Goal: Find specific page/section: Find specific page/section

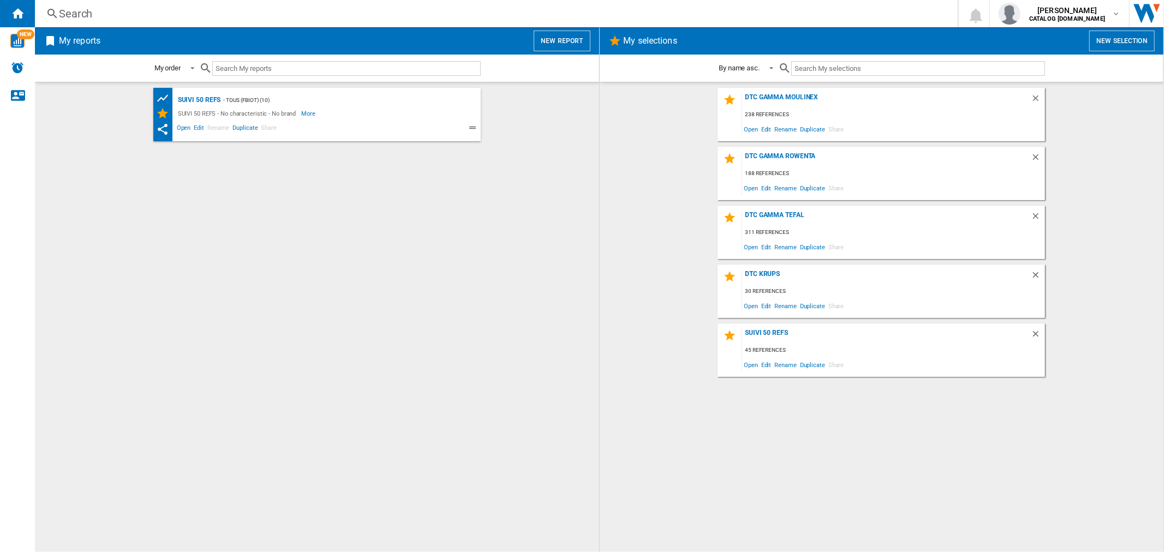
click at [678, 11] on div "Search" at bounding box center [494, 13] width 870 height 15
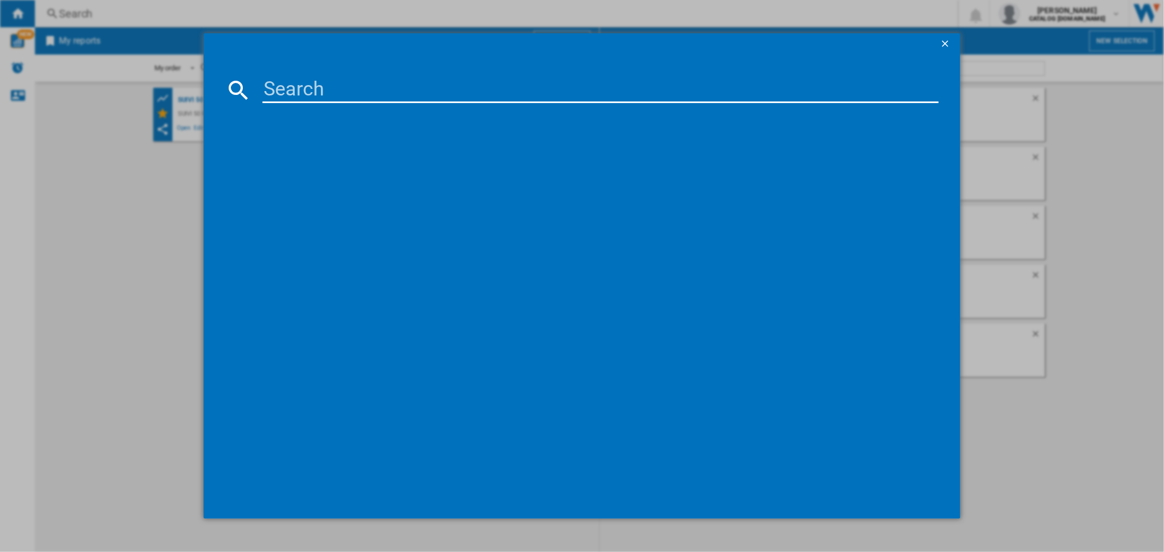
click at [388, 66] on md-dialog-content at bounding box center [582, 287] width 756 height 464
click at [389, 93] on input at bounding box center [600, 90] width 676 height 26
paste input "SO8231"
type input "SO8231"
click at [421, 157] on div "ROWENTA MY NOMAD HEATER SO8231F0 ROUGE" at bounding box center [589, 161] width 665 height 11
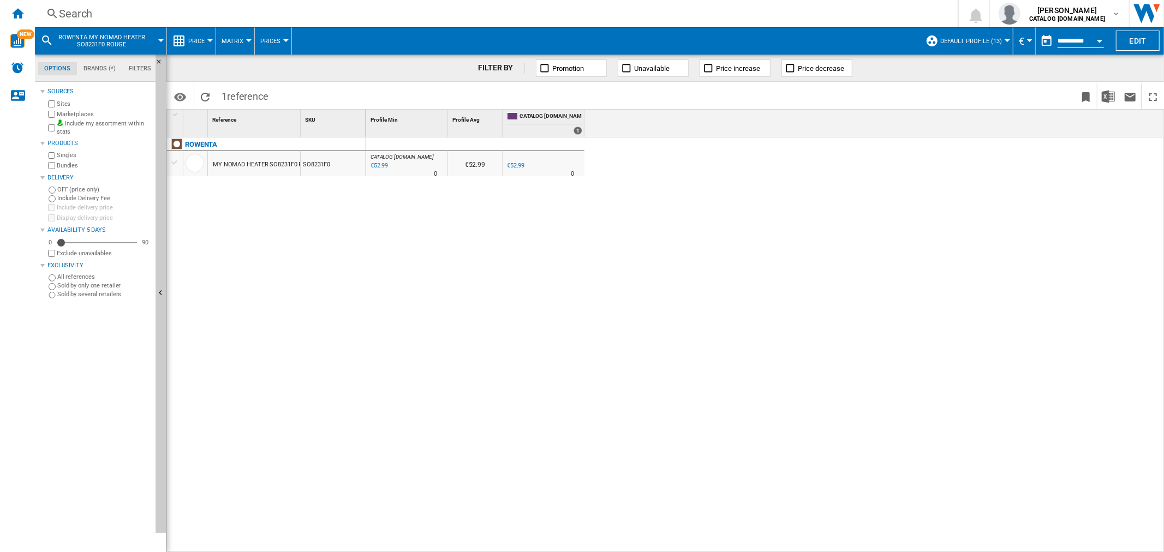
click at [983, 39] on span "Default profile (13)" at bounding box center [971, 41] width 62 height 7
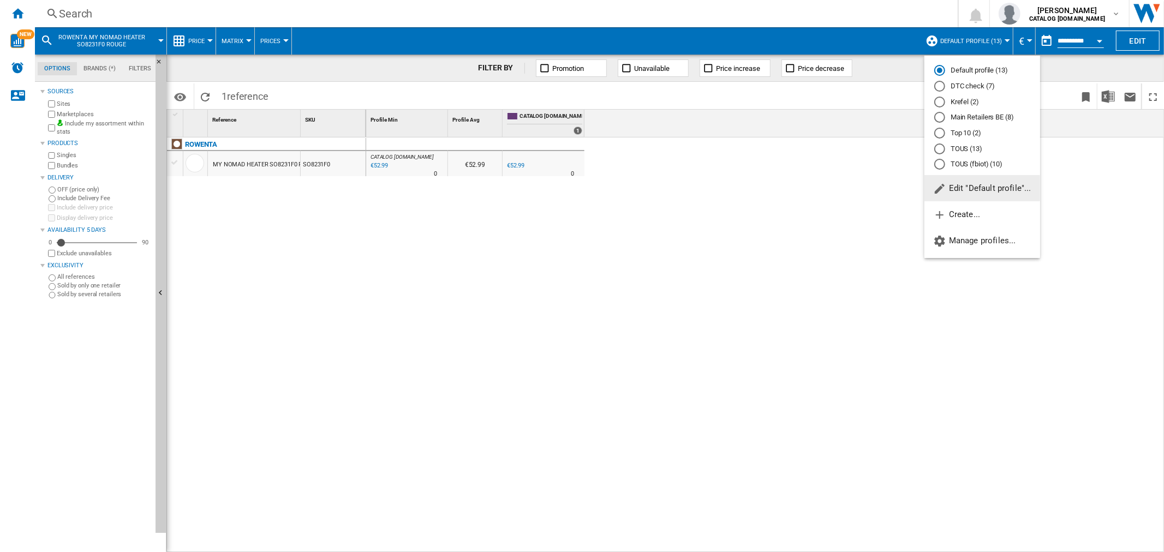
click at [976, 46] on md-backdrop at bounding box center [582, 276] width 1164 height 552
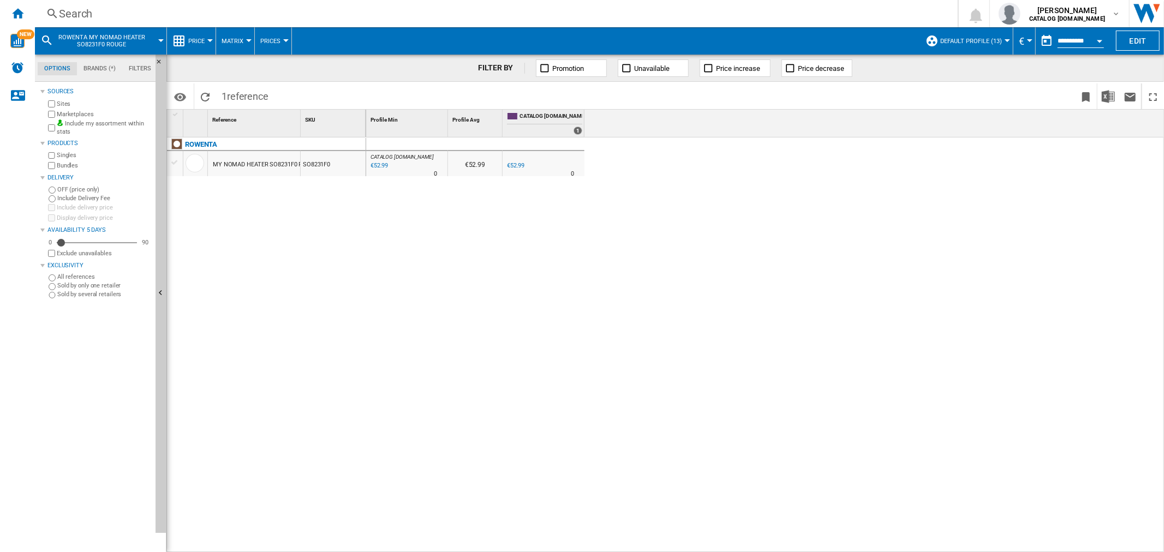
click at [118, 11] on div "Search" at bounding box center [494, 13] width 870 height 15
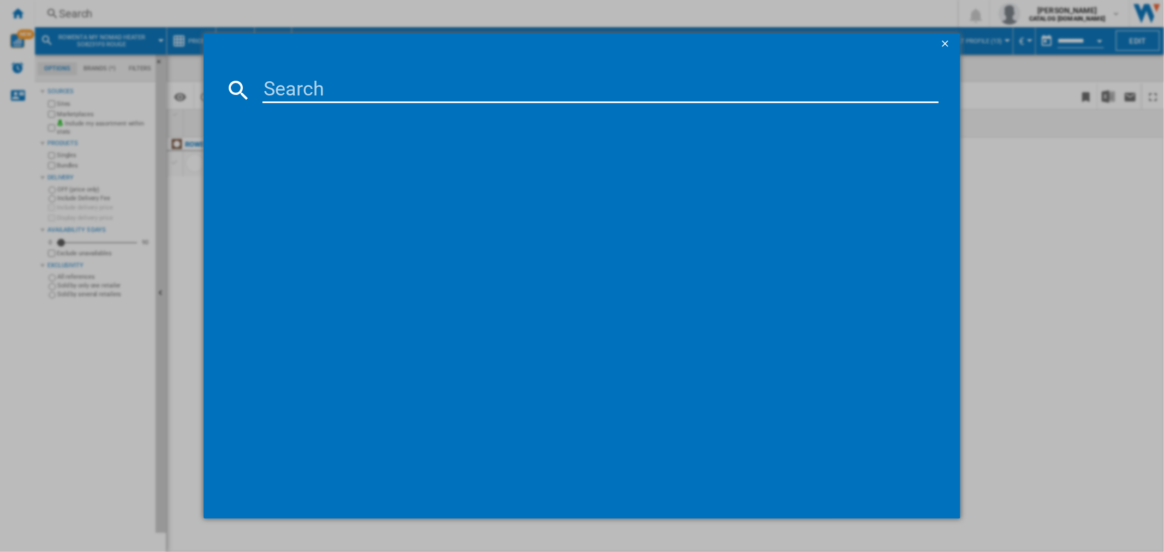
click at [940, 44] on ng-md-icon "getI18NText('BUTTONS.CLOSE_DIALOG')" at bounding box center [946, 44] width 13 height 13
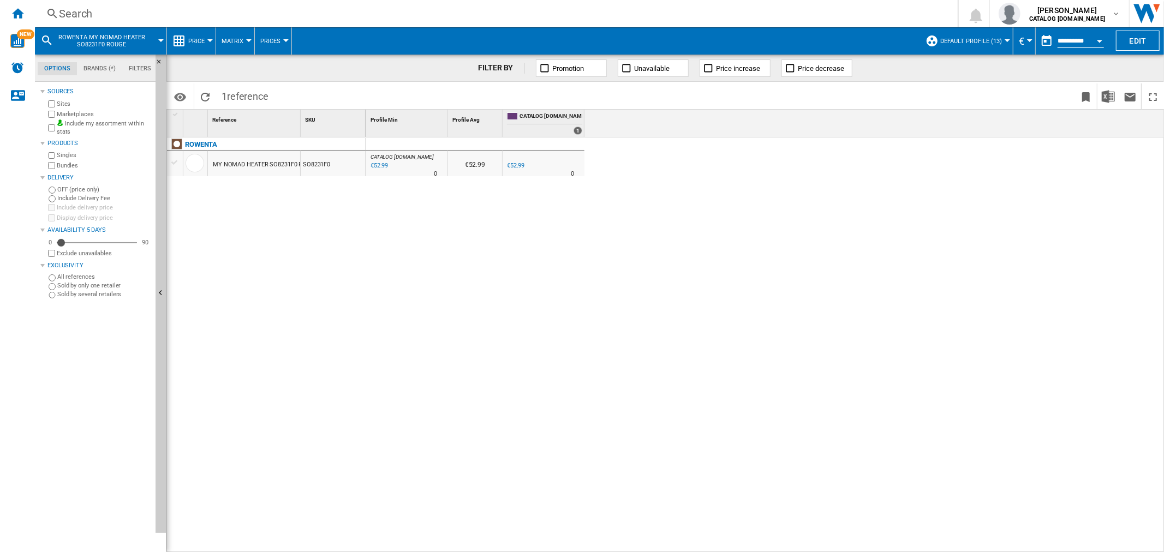
drag, startPoint x: 540, startPoint y: 172, endPoint x: 366, endPoint y: 164, distance: 174.8
click at [366, 164] on div "1 Reference 1 SKU 1 ROWENTA MY NOMAD HEATER SO8231F0 ROUGE SO8231F0 Profile Min…" at bounding box center [665, 331] width 996 height 442
click at [20, 11] on ng-md-icon "Home" at bounding box center [17, 13] width 13 height 13
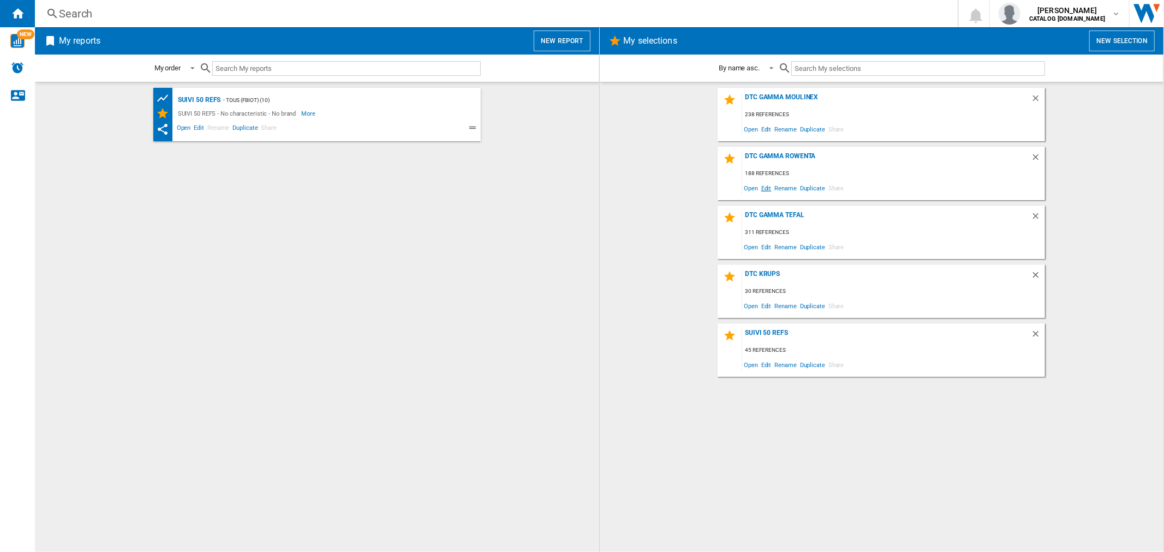
click at [763, 183] on span "Edit" at bounding box center [767, 188] width 14 height 15
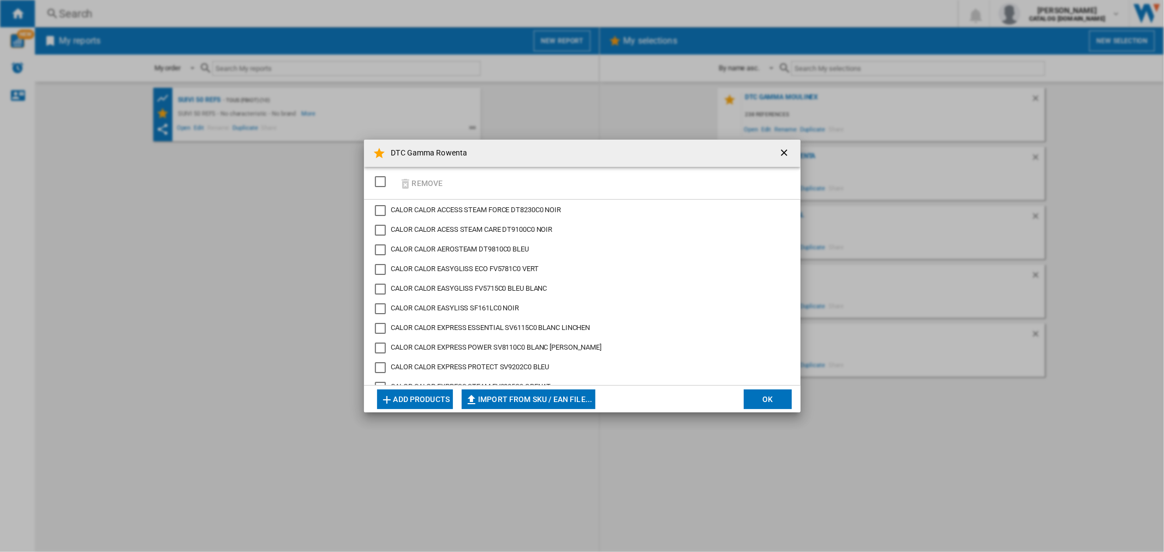
scroll to position [1587, 0]
click at [784, 153] on ng-md-icon "getI18NText('BUTTONS.CLOSE_DIALOG')" at bounding box center [785, 153] width 13 height 13
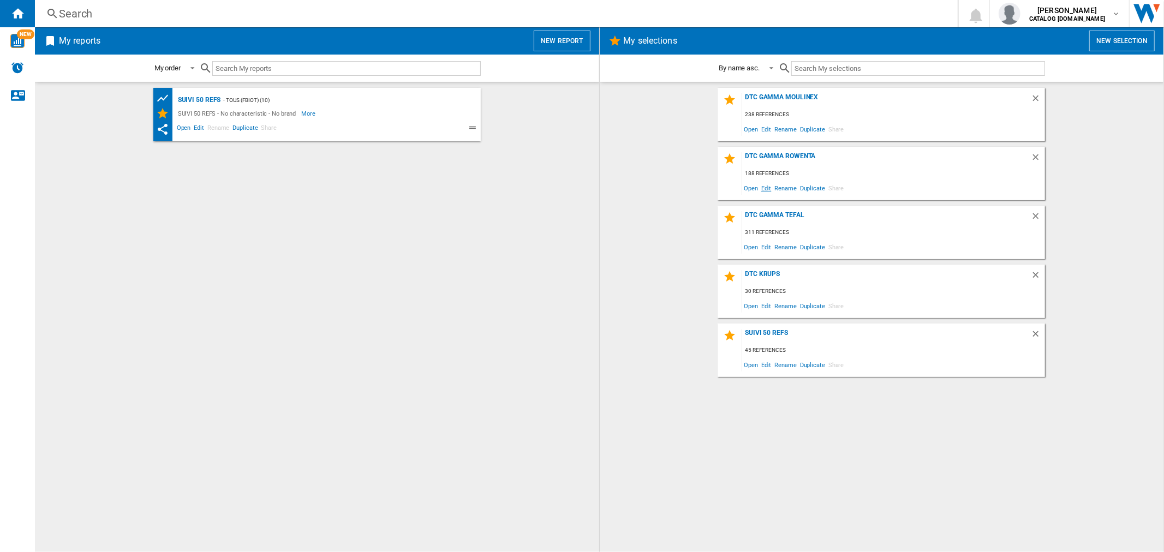
click at [768, 186] on span "Edit" at bounding box center [767, 188] width 14 height 15
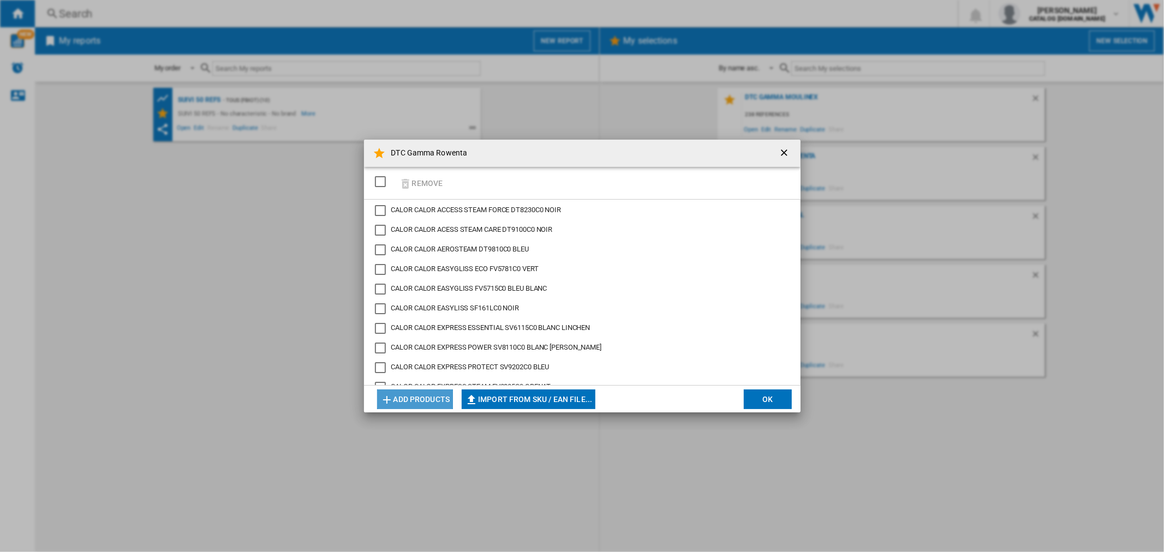
click at [401, 393] on button "Add products" at bounding box center [415, 400] width 76 height 20
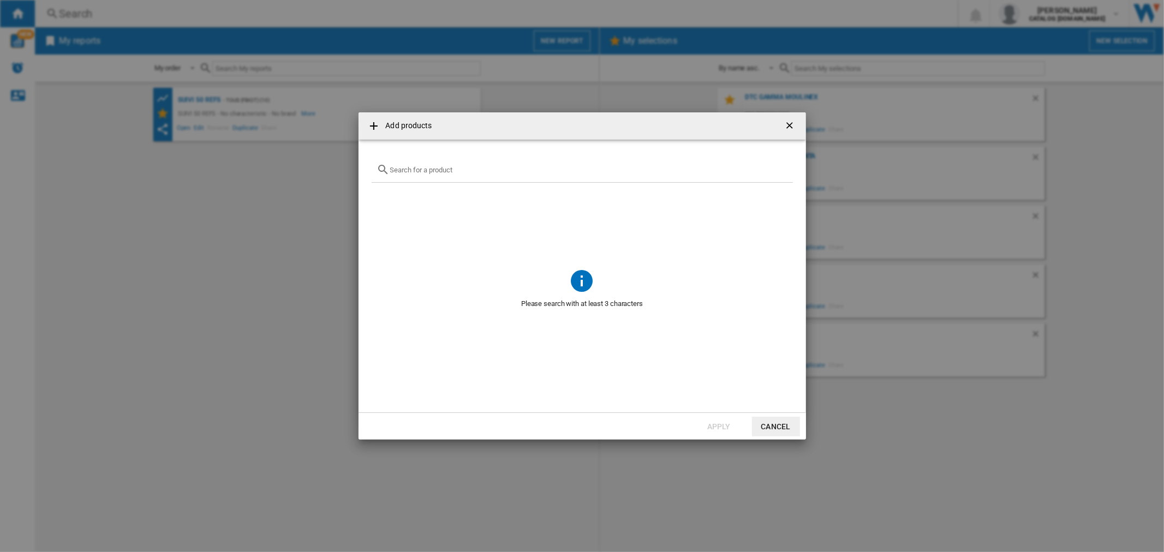
click at [502, 170] on input "text" at bounding box center [588, 170] width 397 height 8
paste input "SO8231"
type input "SO8231"
click at [778, 429] on button "Cancel" at bounding box center [776, 427] width 48 height 20
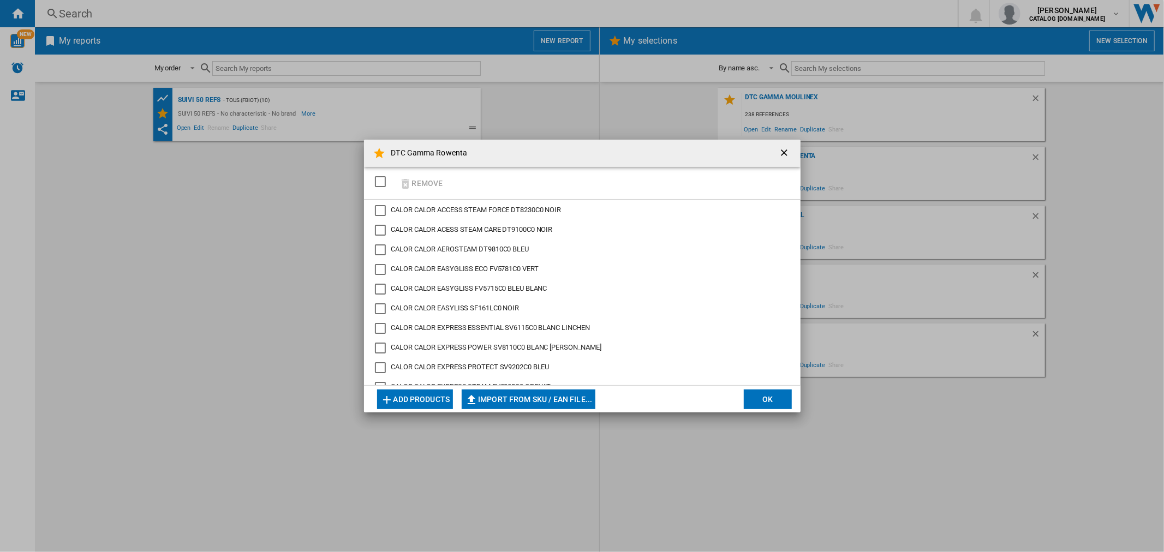
click at [785, 154] on ng-md-icon "getI18NText('BUTTONS.CLOSE_DIALOG')" at bounding box center [785, 153] width 13 height 13
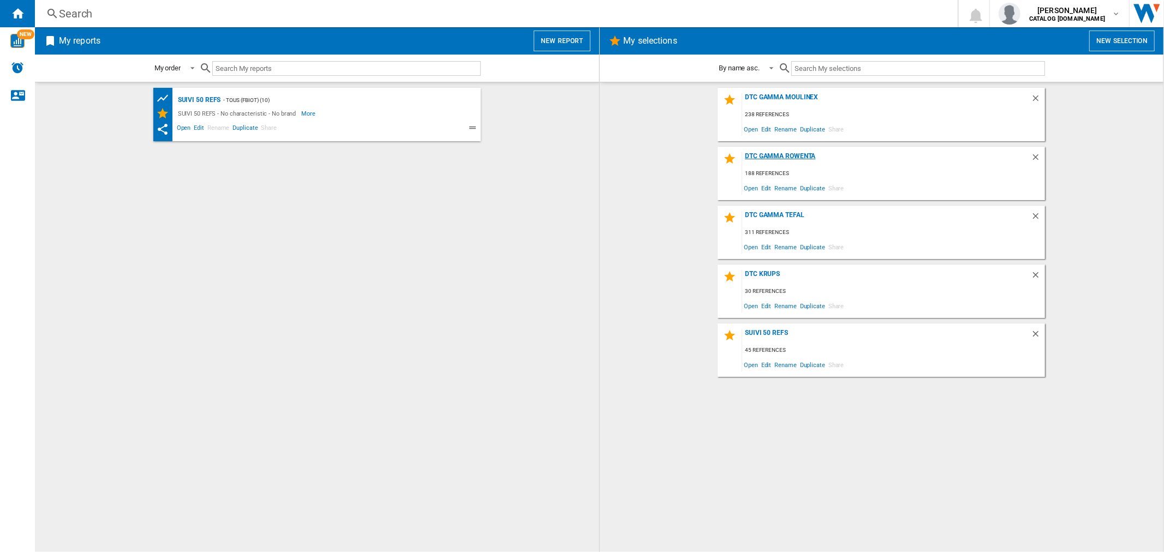
click at [790, 154] on div "DTC Gamma Rowenta" at bounding box center [886, 159] width 289 height 15
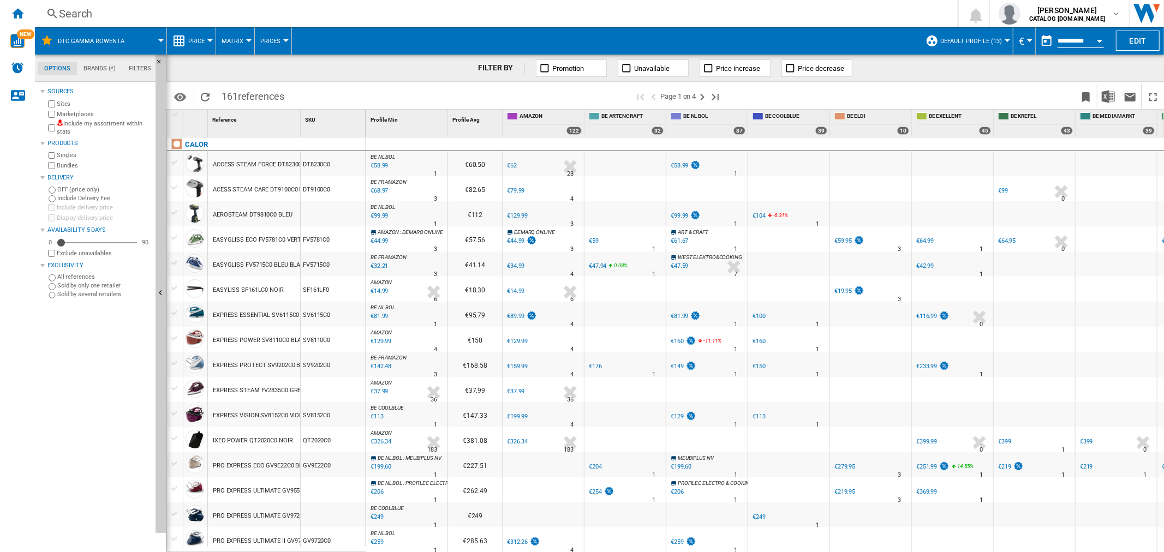
click at [293, 11] on div "Search" at bounding box center [494, 13] width 870 height 15
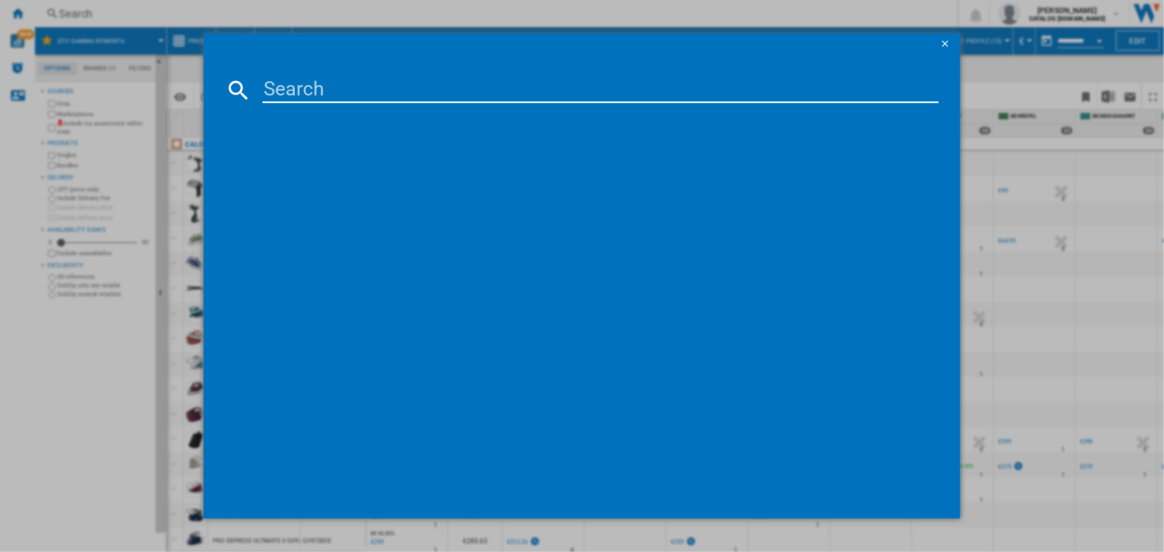
click at [336, 98] on input at bounding box center [600, 90] width 676 height 26
type input "SO8231"
click at [426, 166] on div "ROWENTA MY NOMAD HEATER SO8231F0 ROUGE" at bounding box center [587, 160] width 695 height 17
click at [381, 157] on div "ROWENTA MY NOMAD HEATER SO8231F0 ROUGE" at bounding box center [589, 161] width 665 height 11
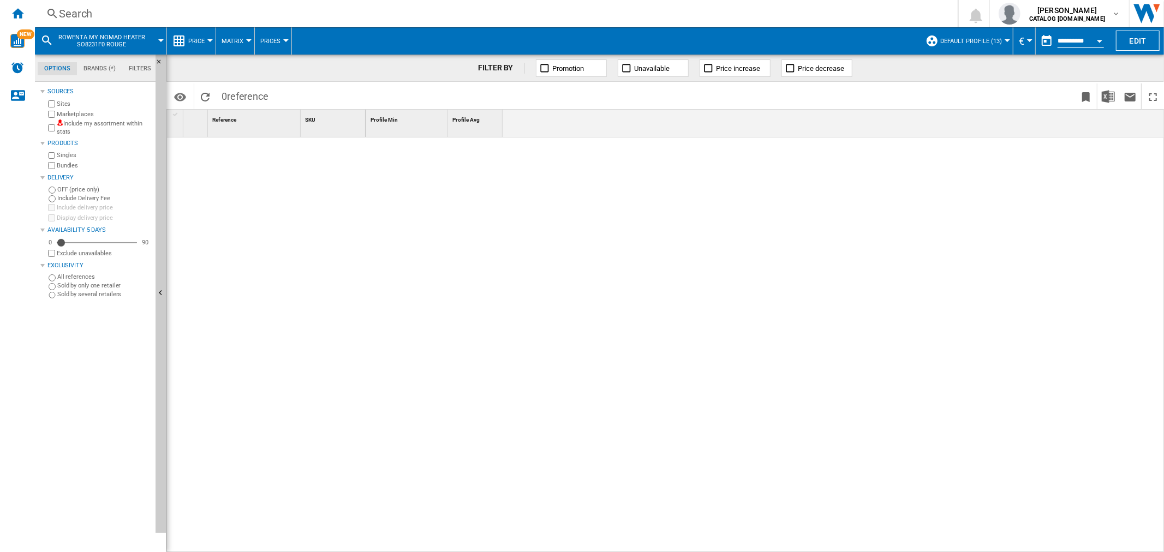
click at [943, 39] on span "Default profile (13)" at bounding box center [971, 41] width 62 height 7
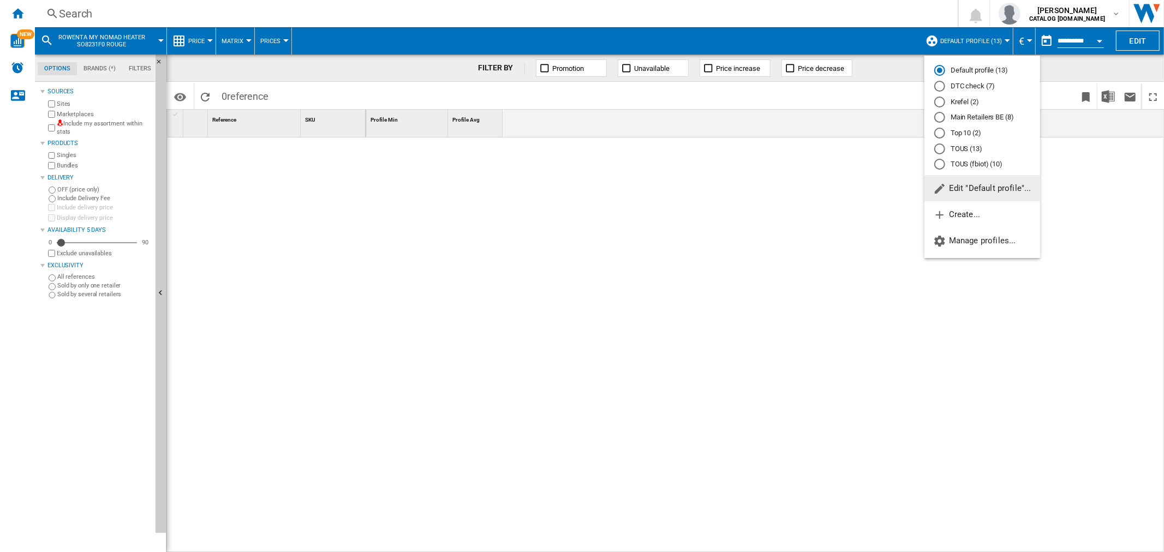
click at [653, 189] on md-backdrop at bounding box center [582, 276] width 1164 height 552
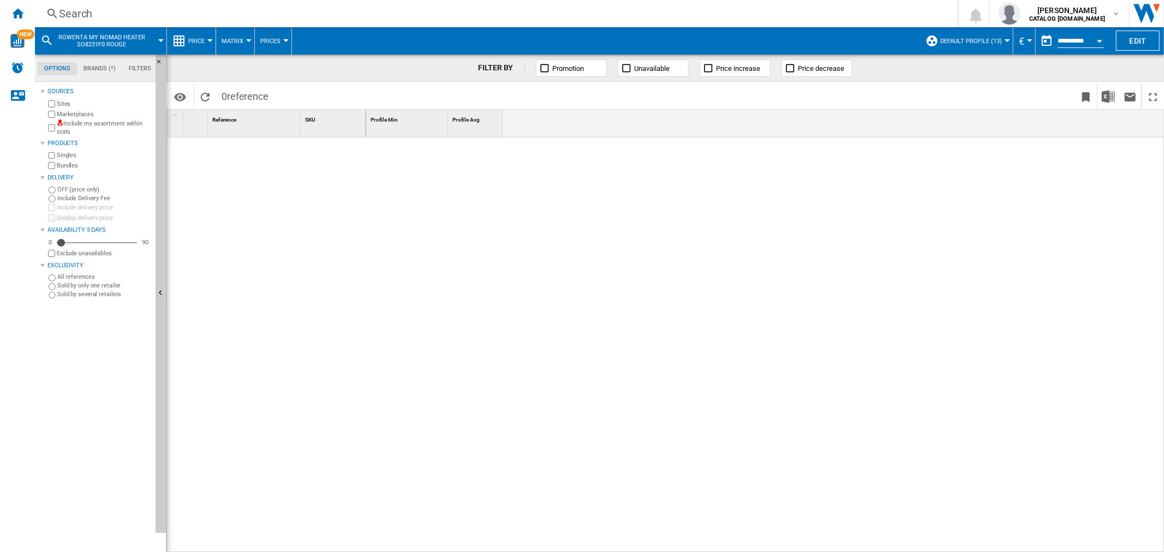
click at [269, 17] on div "Search" at bounding box center [494, 13] width 870 height 15
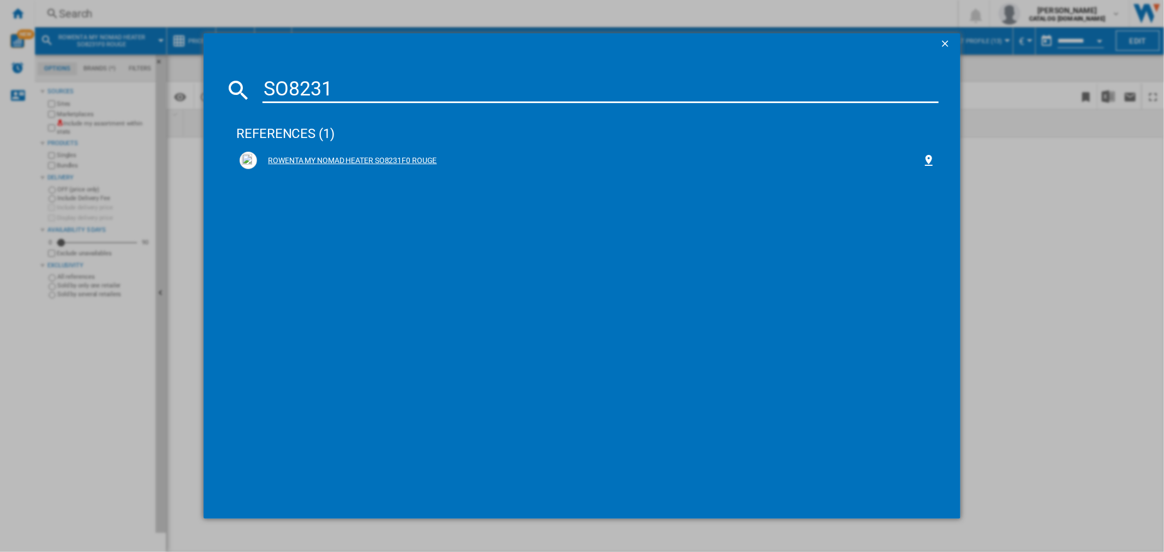
click at [339, 149] on div "ROWENTA MY NOMAD HEATER SO8231F0 ROUGE" at bounding box center [587, 160] width 702 height 24
click at [422, 159] on div "ROWENTA MY NOMAD HEATER SO8231F0 ROUGE" at bounding box center [589, 161] width 665 height 11
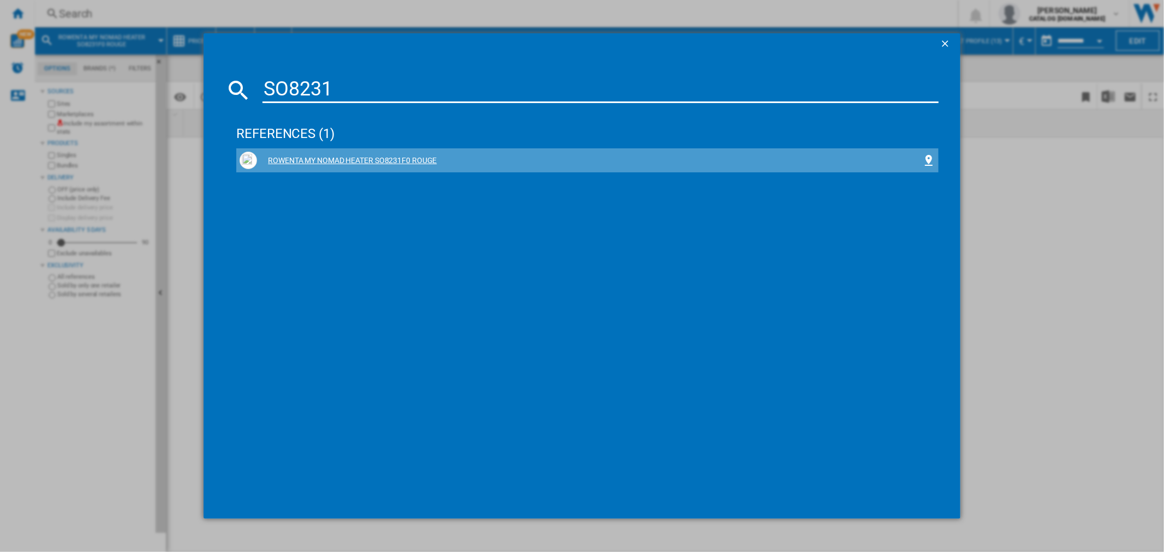
click at [350, 165] on div "ROWENTA MY NOMAD HEATER SO8231F0 ROUGE" at bounding box center [589, 161] width 665 height 11
click at [350, 162] on div "ROWENTA MY NOMAD HEATER SO8231F0 ROUGE" at bounding box center [589, 161] width 665 height 11
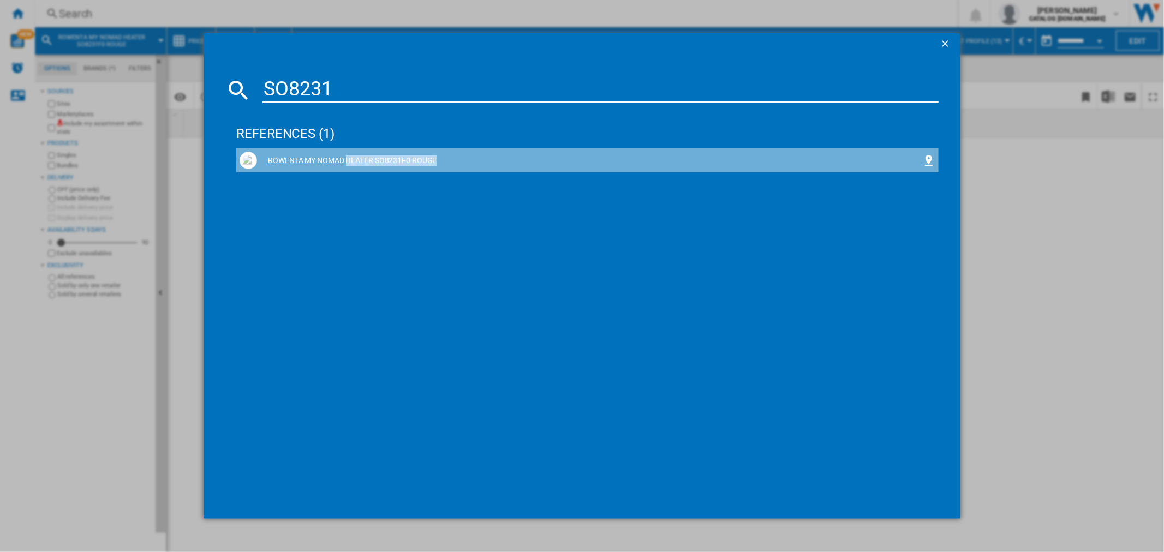
click at [350, 162] on div "ROWENTA MY NOMAD HEATER SO8231F0 ROUGE" at bounding box center [589, 161] width 665 height 11
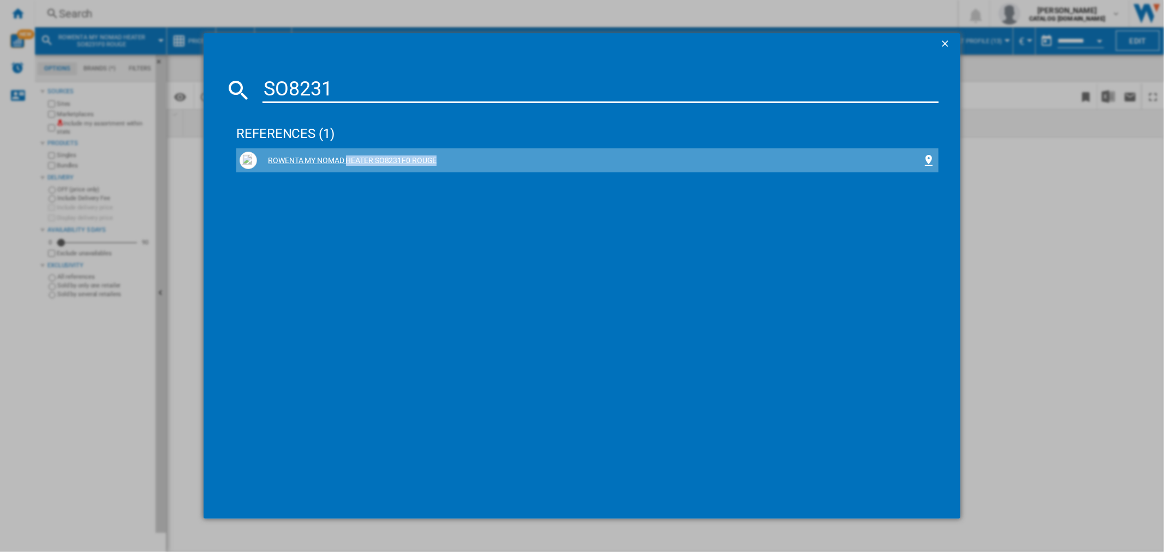
click at [350, 162] on div "ROWENTA MY NOMAD HEATER SO8231F0 ROUGE" at bounding box center [589, 161] width 665 height 11
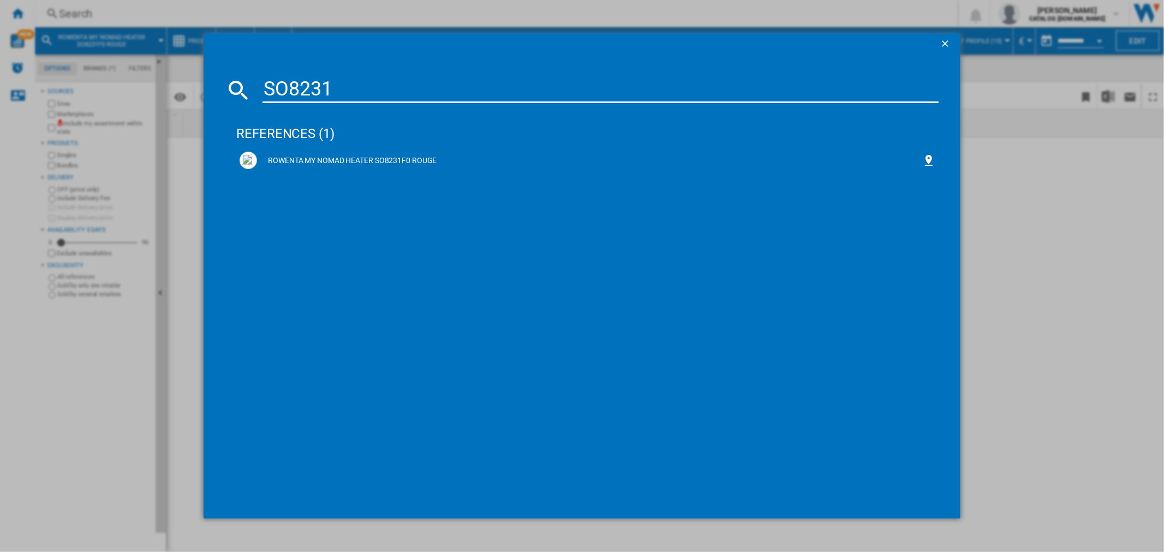
click at [395, 77] on input "SO8231" at bounding box center [600, 90] width 676 height 26
type input "SO8231"
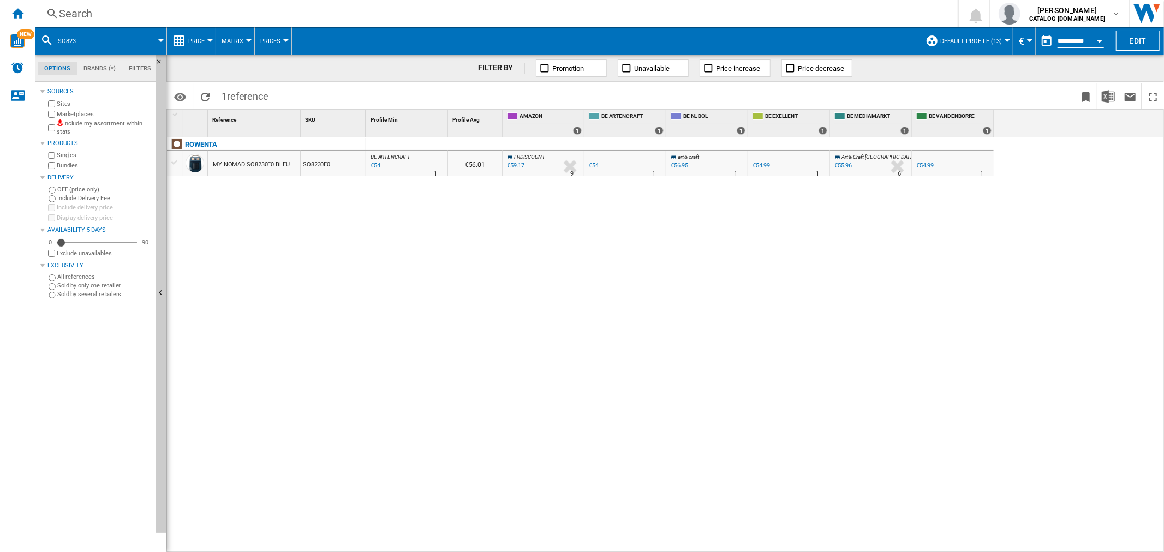
click at [255, 19] on div "Search" at bounding box center [494, 13] width 870 height 15
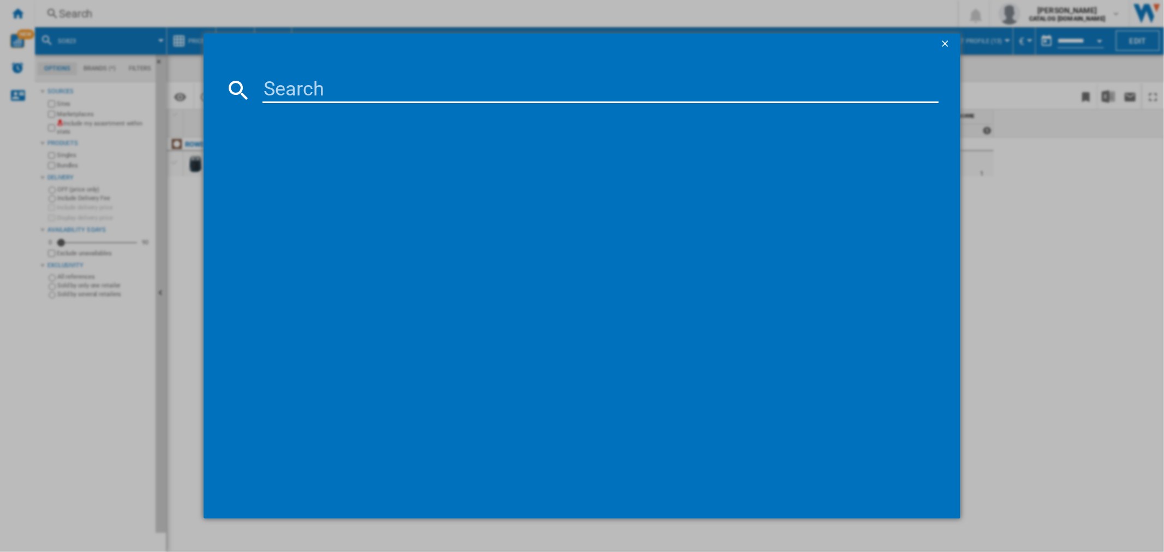
click at [315, 88] on input at bounding box center [600, 90] width 676 height 26
type input "SO8231"
click at [342, 159] on div "ROWENTA MY NOMAD HEATER SO8231F0 ROUGE" at bounding box center [589, 161] width 665 height 11
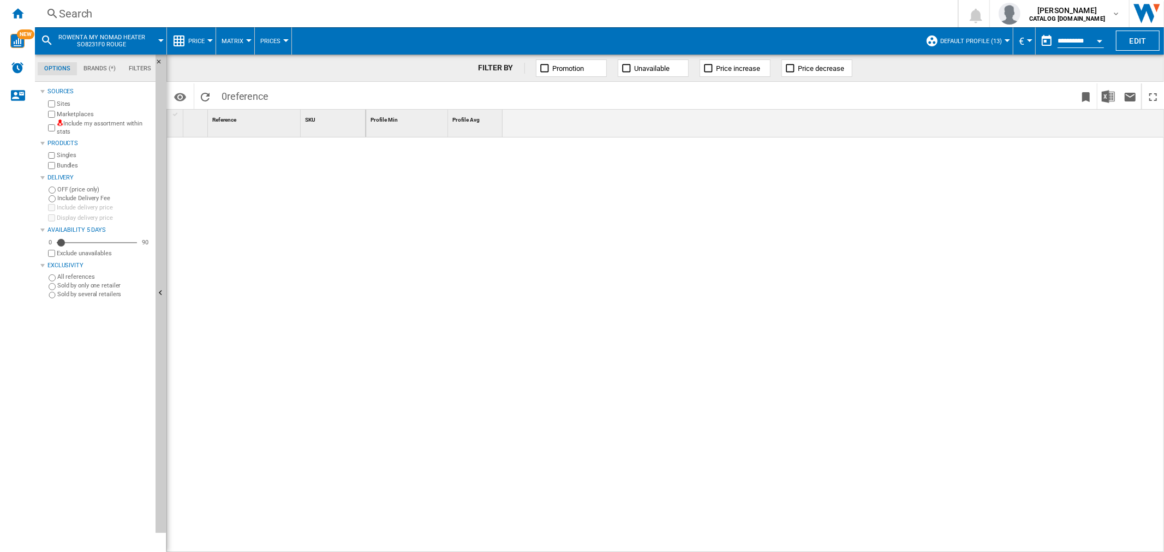
click at [964, 39] on span "Default profile (13)" at bounding box center [971, 41] width 62 height 7
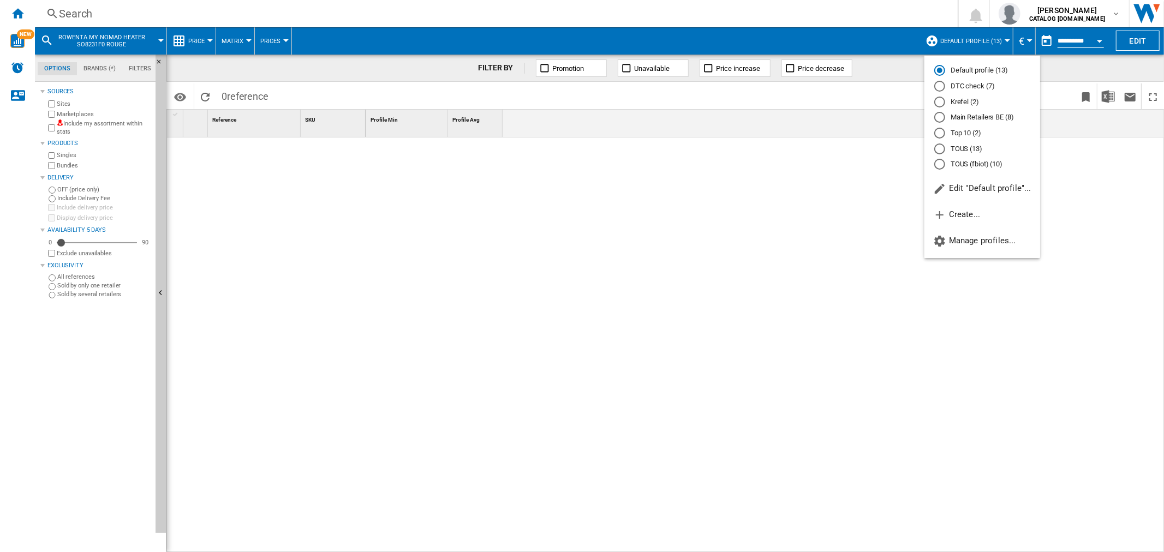
click at [730, 230] on md-backdrop at bounding box center [582, 276] width 1164 height 552
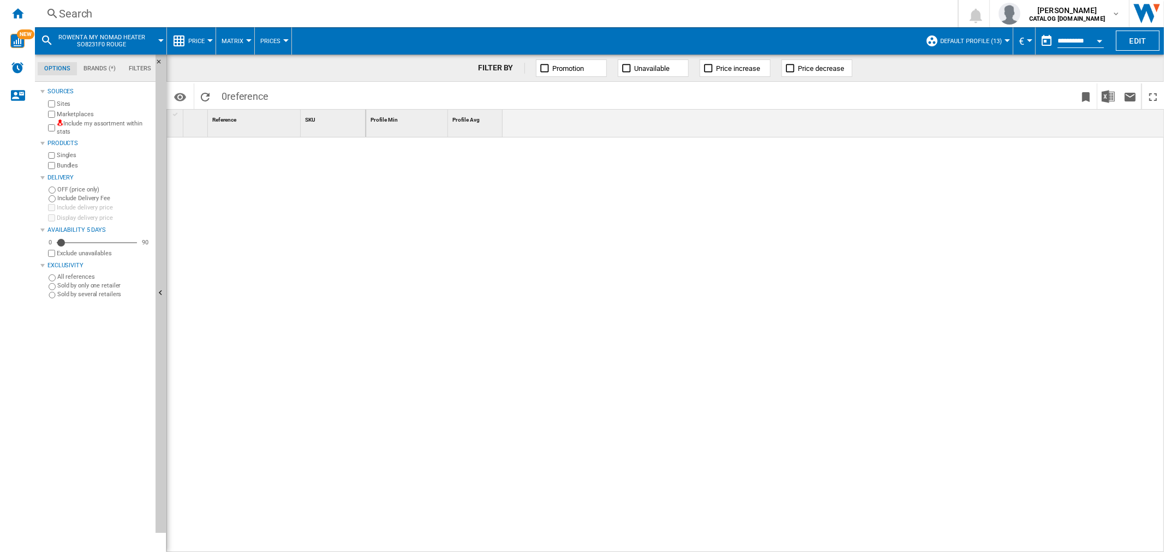
click at [199, 2] on div "Search Search 0 jason sijssens CATALOG SEB.BE CATALOG SEB.BE My settings Logout" at bounding box center [599, 13] width 1129 height 27
click at [202, 13] on div "Search" at bounding box center [494, 13] width 870 height 15
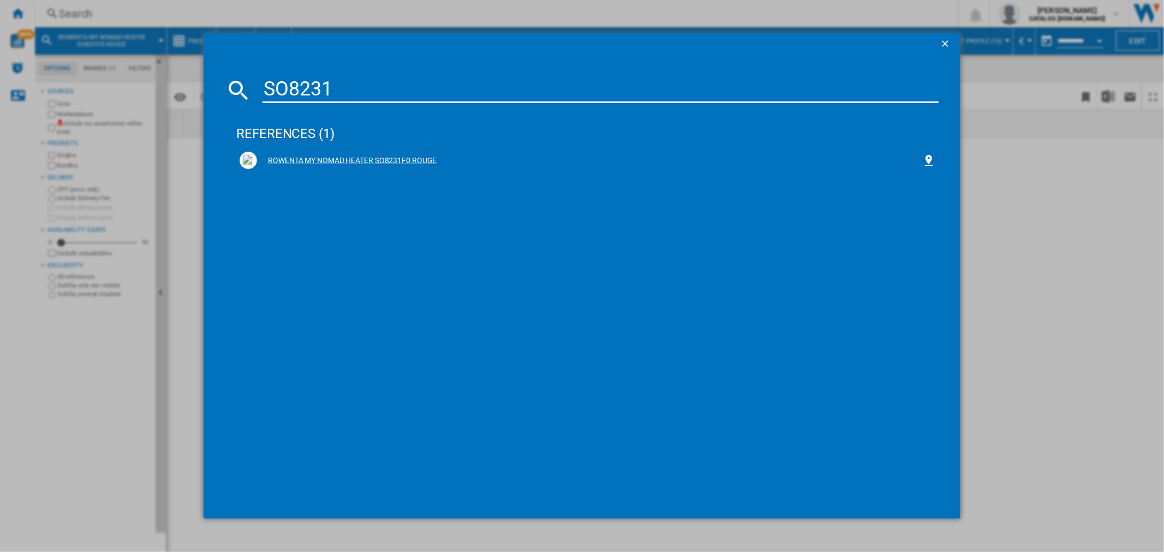
type input "SO8231"
click at [356, 160] on div "ROWENTA MY NOMAD HEATER SO8231F0 ROUGE" at bounding box center [589, 161] width 665 height 11
click at [357, 160] on div "ROWENTA MY NOMAD HEATER SO8231F0 ROUGE" at bounding box center [589, 161] width 665 height 11
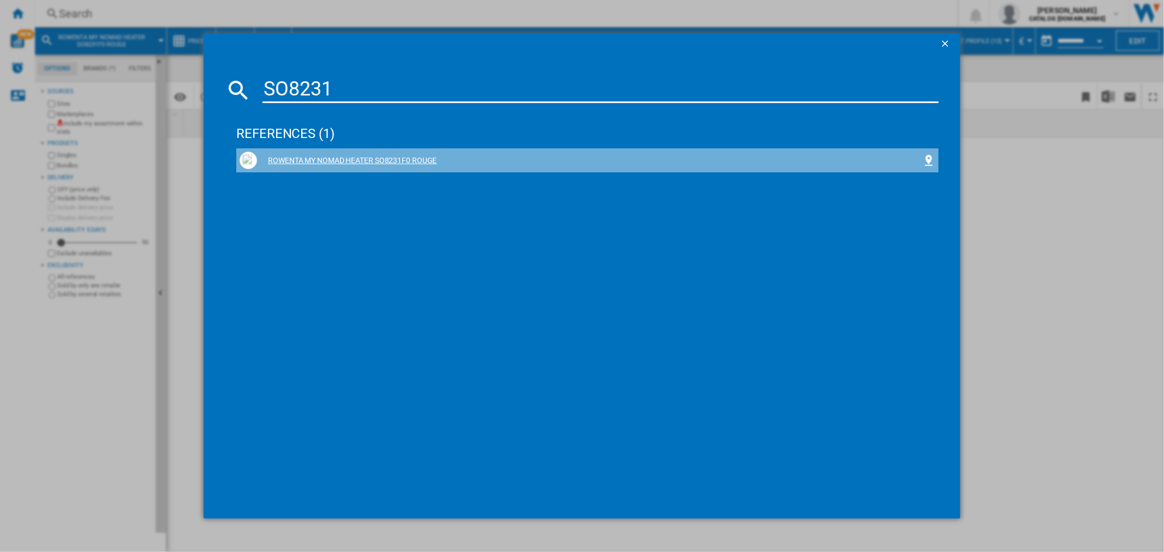
click at [357, 160] on div "ROWENTA MY NOMAD HEATER SO8231F0 ROUGE" at bounding box center [589, 161] width 665 height 11
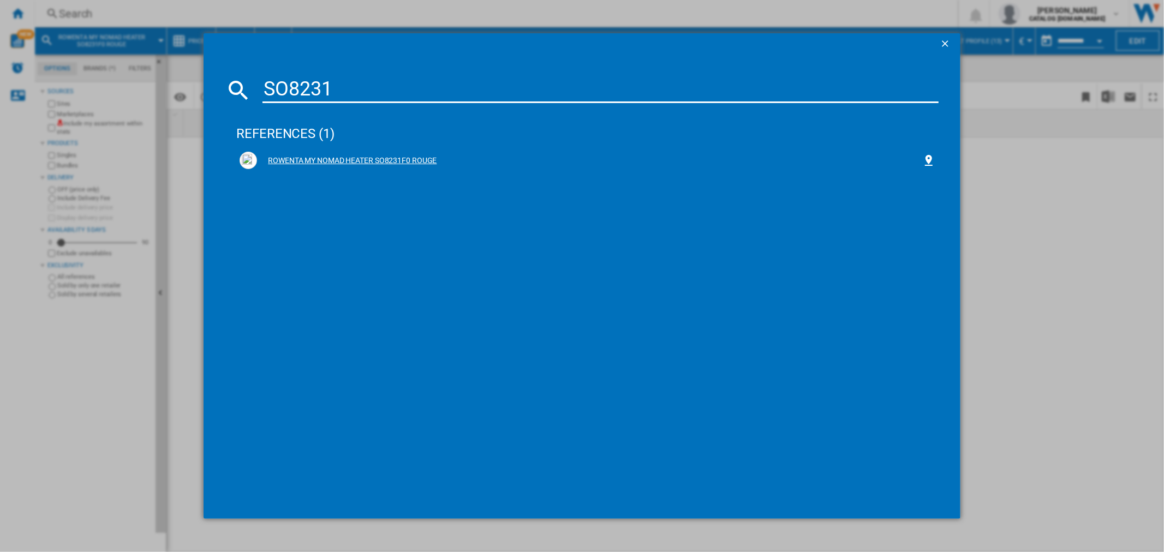
click at [306, 159] on div "ROWENTA MY NOMAD HEATER SO8231F0 ROUGE" at bounding box center [589, 161] width 665 height 11
click at [1007, 181] on div "SO8231 references (1) ROWENTA MY NOMAD HEATER SO8231F0 ROUGE" at bounding box center [582, 276] width 1164 height 552
click at [946, 45] on ng-md-icon "getI18NText('BUTTONS.CLOSE_DIALOG')" at bounding box center [946, 44] width 13 height 13
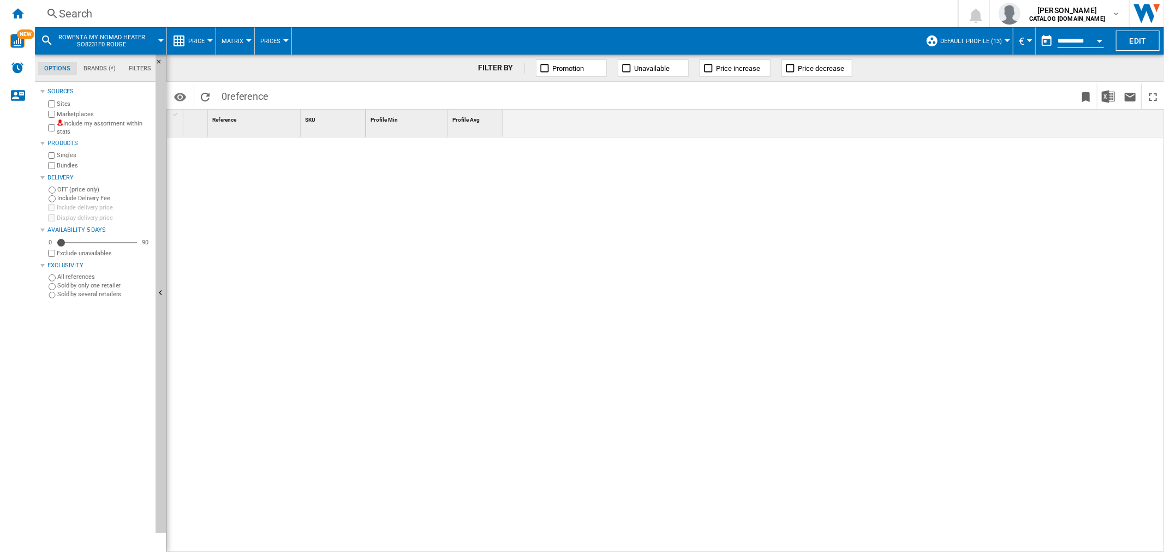
click at [128, 19] on div "Search" at bounding box center [494, 13] width 870 height 15
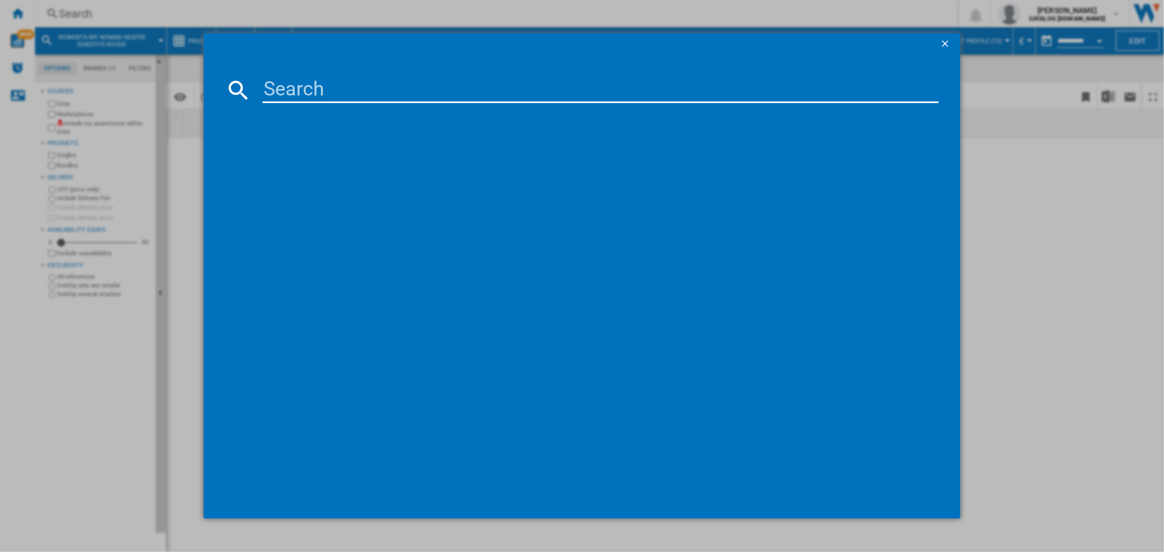
click at [10, 11] on div at bounding box center [582, 276] width 1164 height 552
click at [20, 14] on div at bounding box center [582, 276] width 1164 height 552
click at [940, 41] on ng-md-icon "getI18NText('BUTTONS.CLOSE_DIALOG')" at bounding box center [946, 44] width 13 height 13
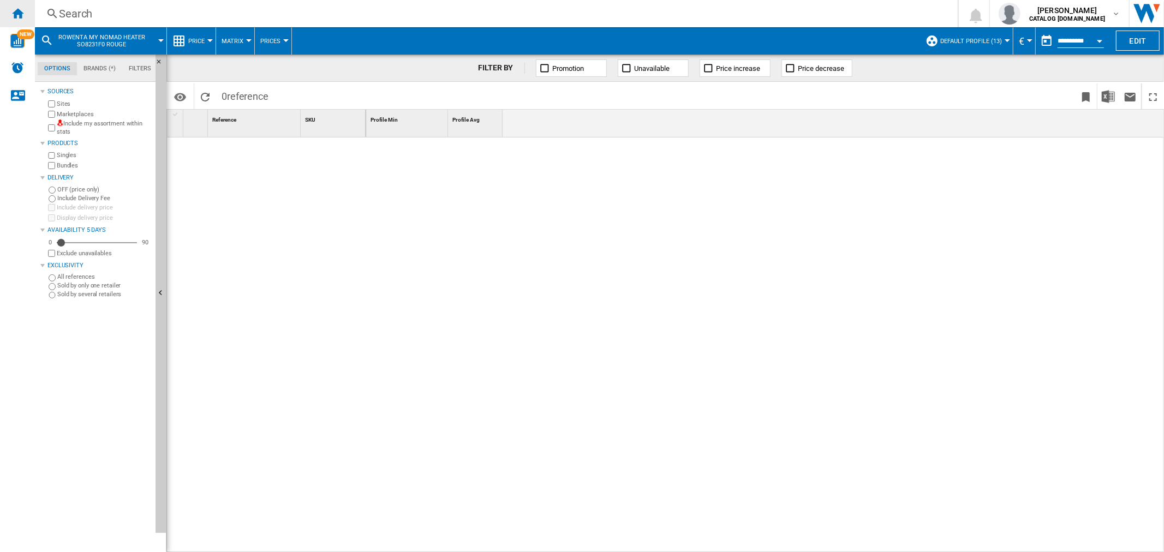
click at [10, 5] on div "Home" at bounding box center [17, 13] width 35 height 27
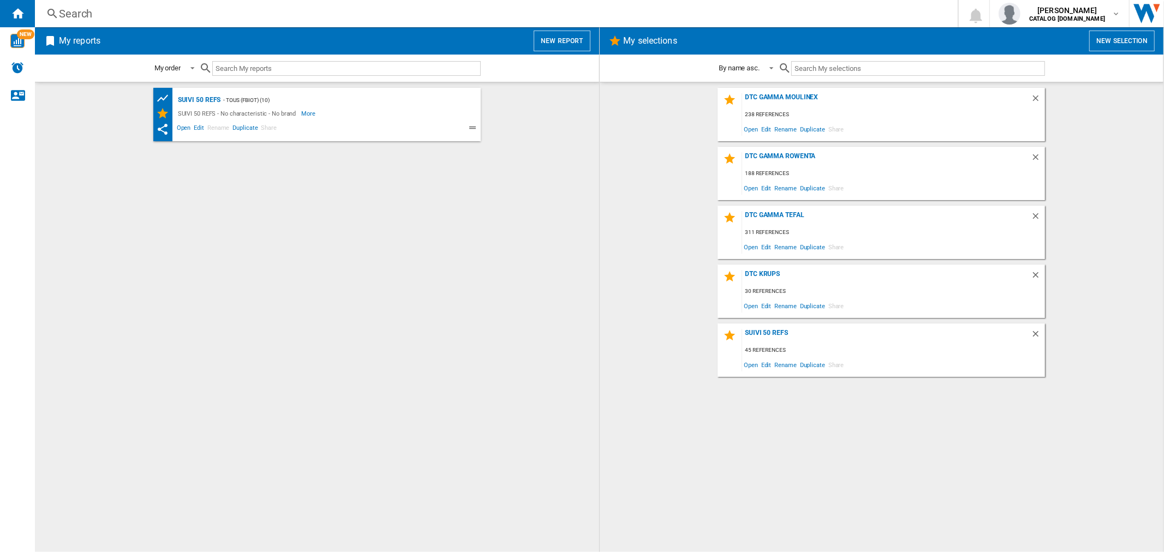
click at [363, 19] on div "Search" at bounding box center [494, 13] width 870 height 15
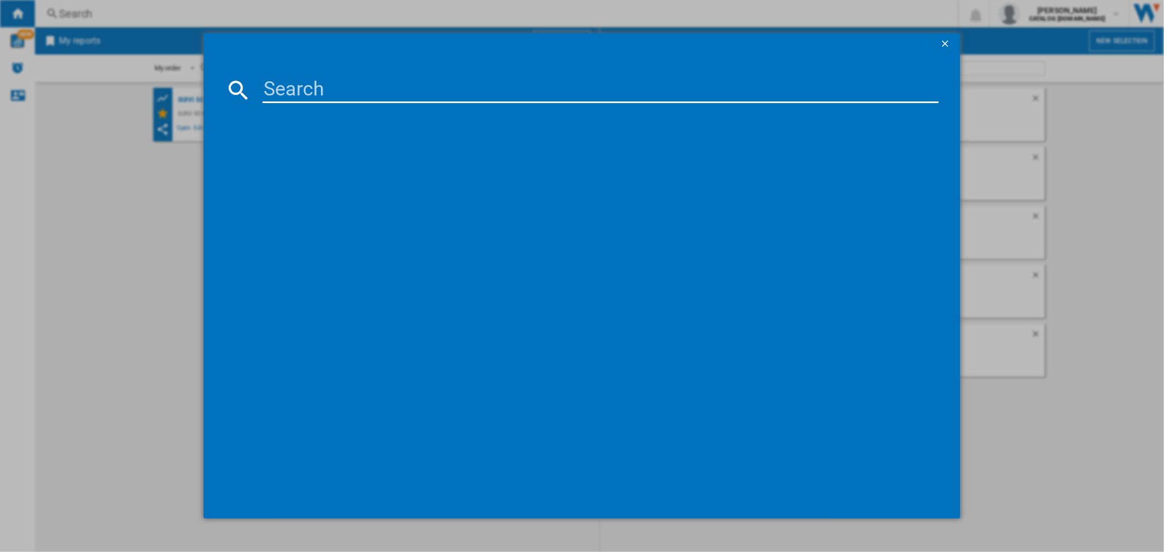
click at [429, 84] on input at bounding box center [600, 90] width 676 height 26
type input "SO8231"
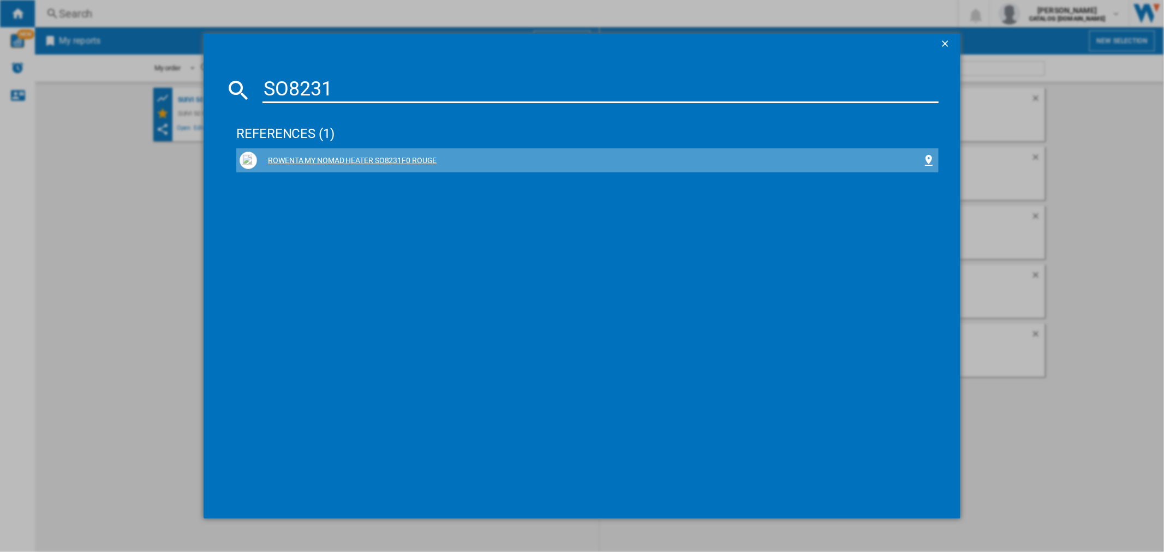
click at [339, 157] on div "ROWENTA MY NOMAD HEATER SO8231F0 ROUGE" at bounding box center [589, 161] width 665 height 11
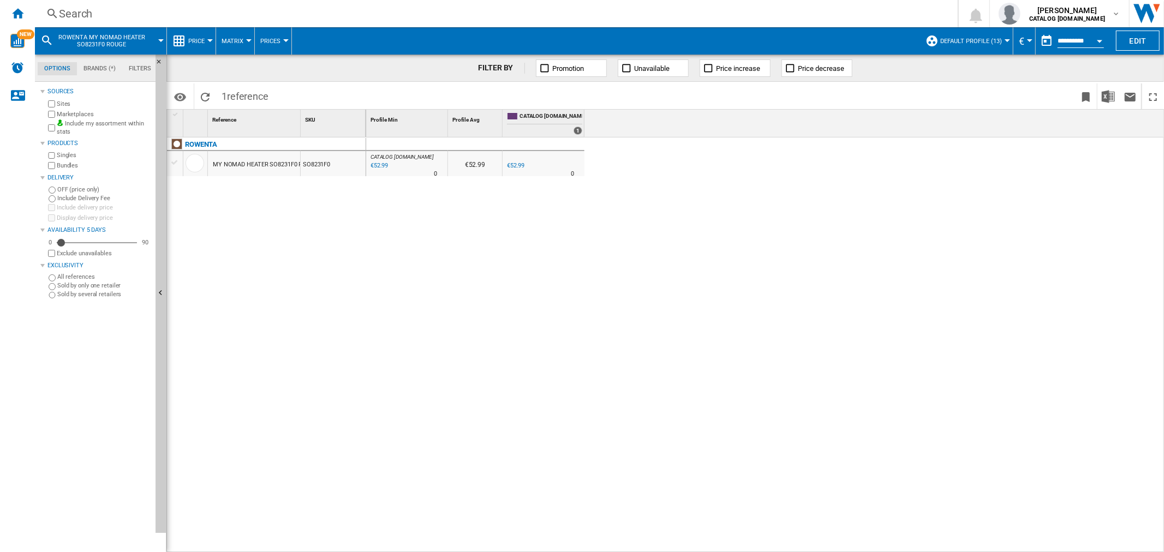
click at [966, 42] on span "Default profile (13)" at bounding box center [971, 41] width 62 height 7
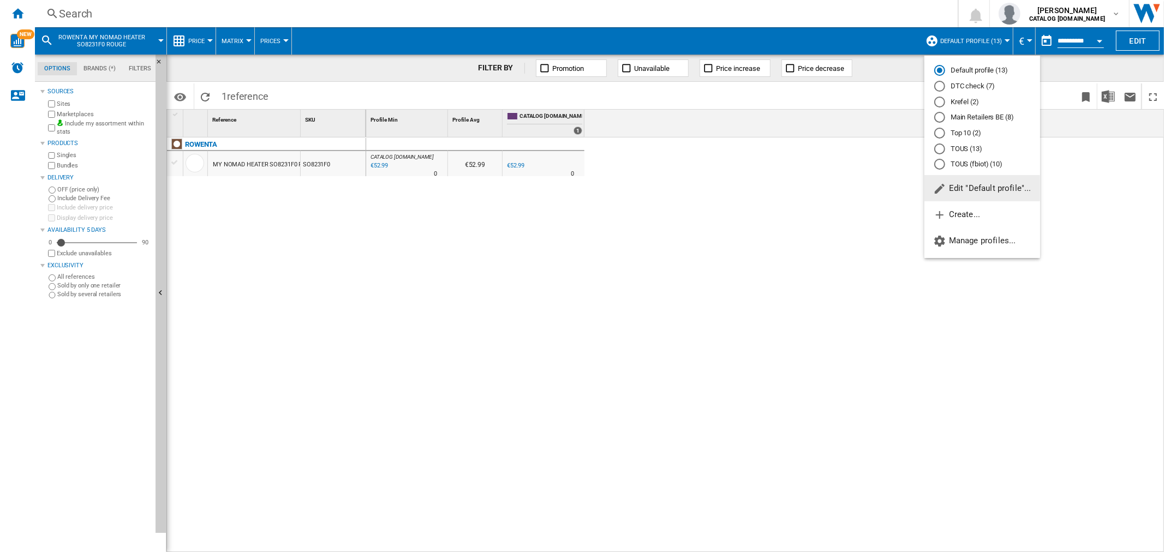
click at [974, 84] on md-radio-button "DTC check (7)" at bounding box center [982, 86] width 96 height 10
